Goal: Check status: Check status

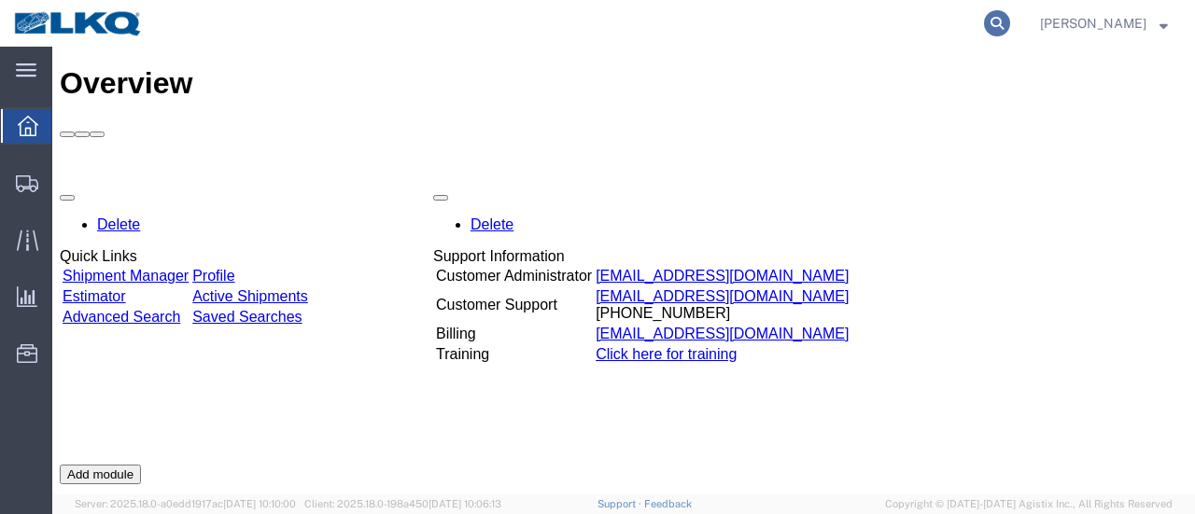
click at [1010, 21] on icon at bounding box center [997, 23] width 26 height 26
click at [705, 25] on input "search" at bounding box center [700, 23] width 568 height 45
type input "56701335"
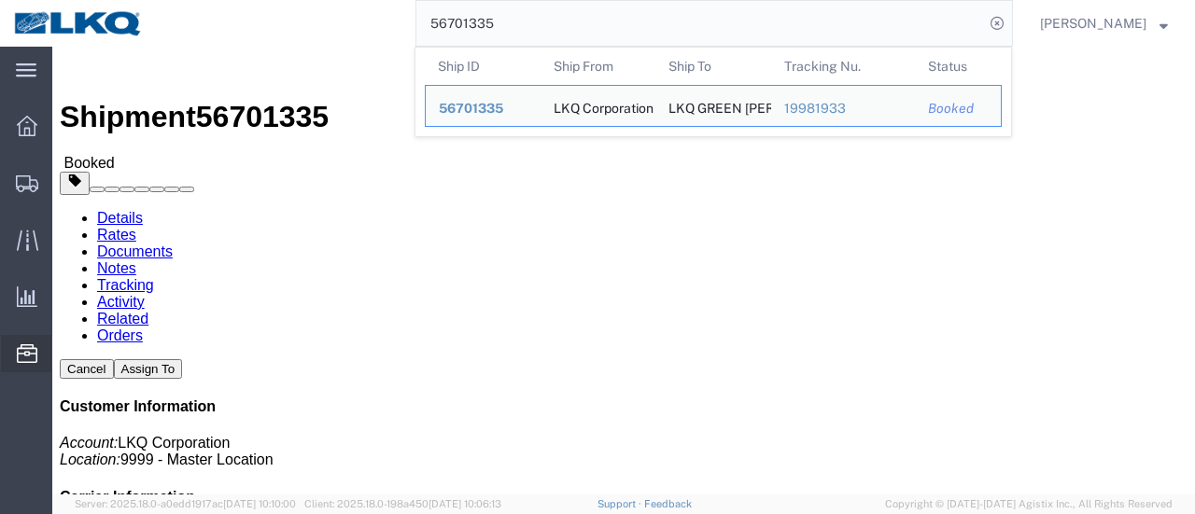
click at [0, 0] on span "Location Appointment" at bounding box center [0, 0] width 0 height 0
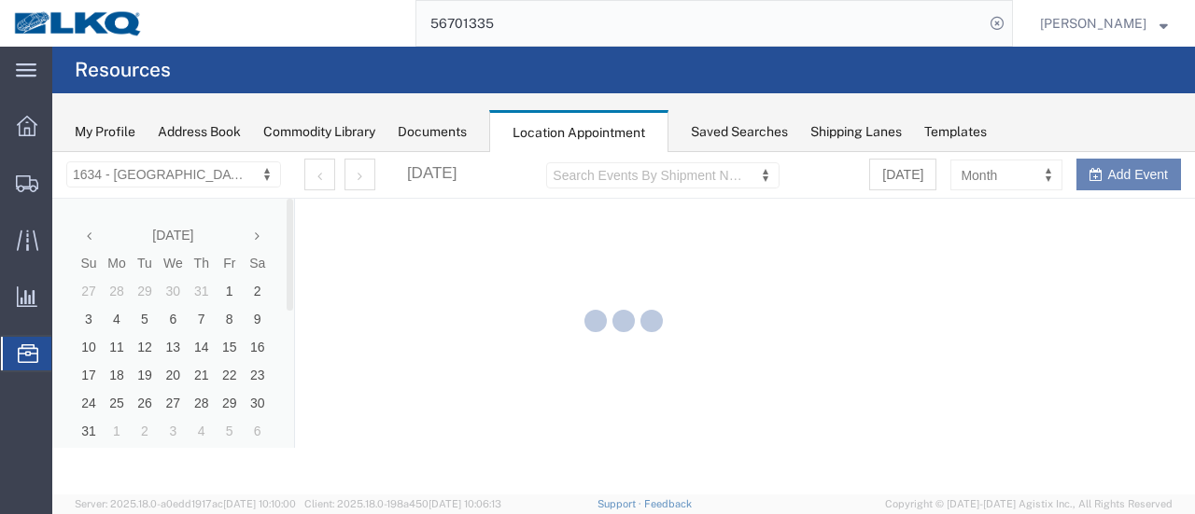
select select "28712"
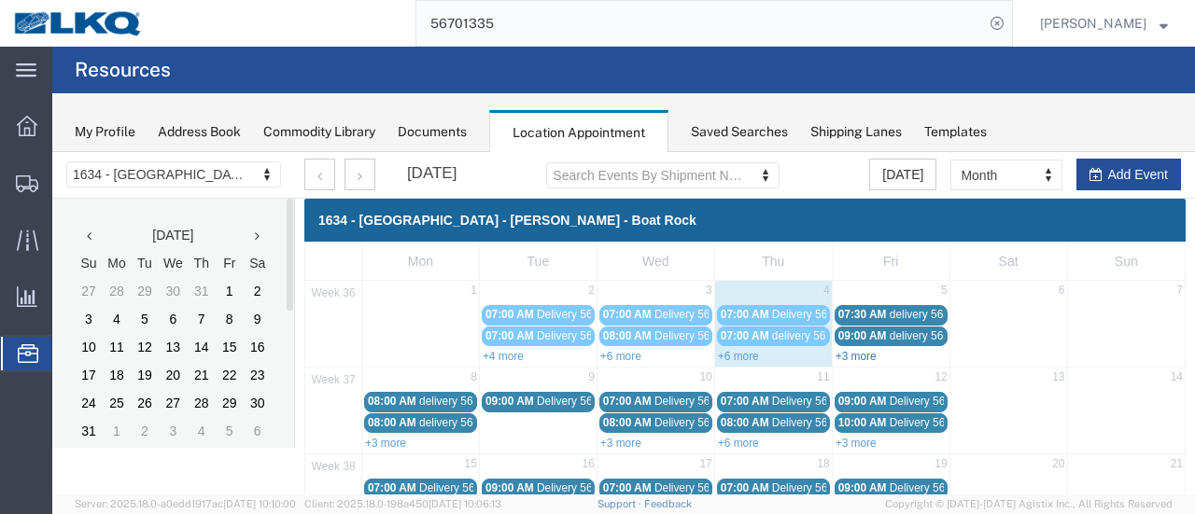
click at [842, 354] on link "+3 more" at bounding box center [856, 356] width 41 height 13
